Goal: Navigation & Orientation: Find specific page/section

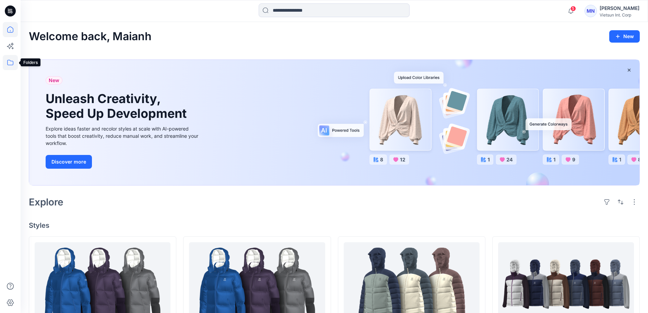
click at [15, 65] on icon at bounding box center [10, 62] width 15 height 15
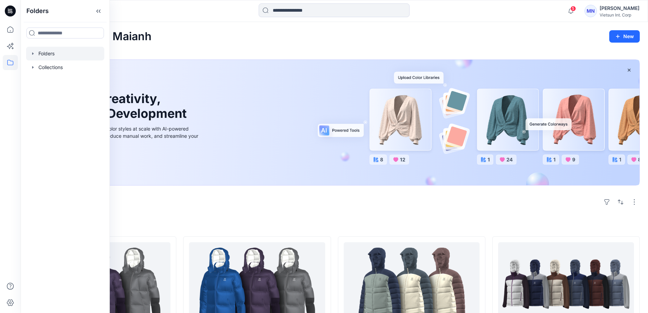
click at [53, 55] on div at bounding box center [65, 54] width 78 height 14
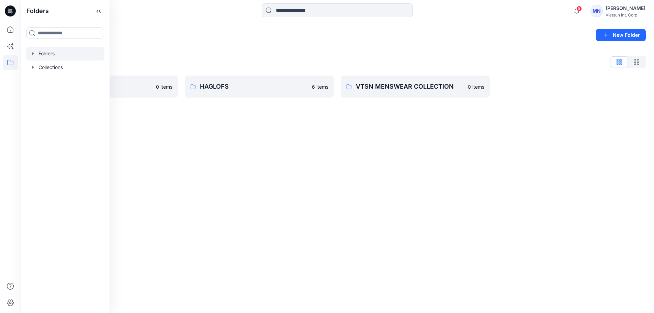
click at [235, 125] on div "Folders New Folder Folders List ASICS 0 items HAGLOFS 6 items VTSN MENSWEAR COL…" at bounding box center [337, 167] width 633 height 291
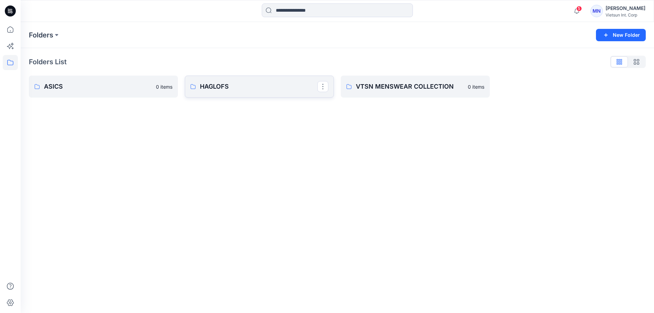
click at [224, 90] on p "HAGLOFS" at bounding box center [258, 87] width 117 height 10
